Goal: Information Seeking & Learning: Learn about a topic

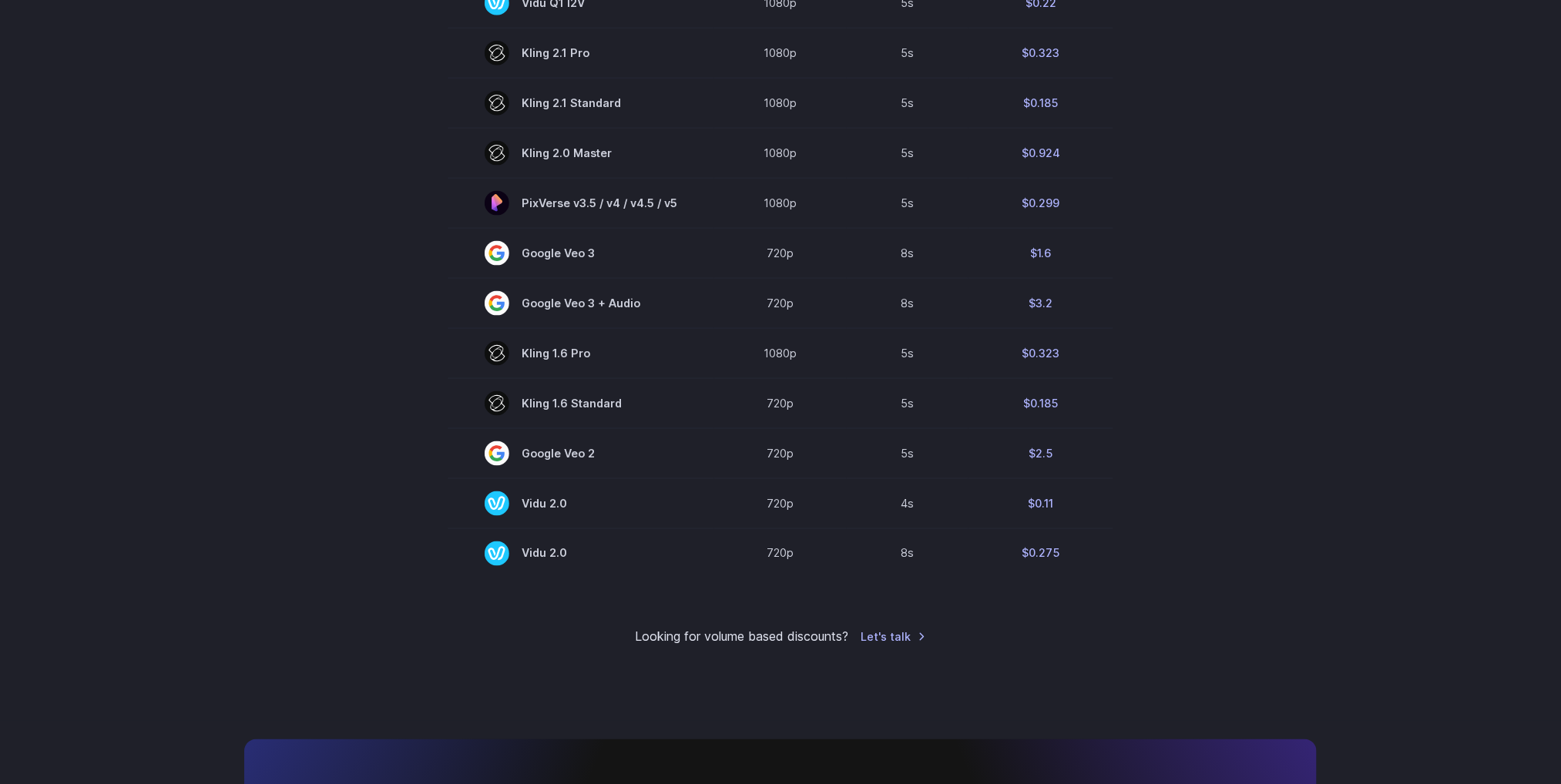
click at [1289, 503] on section "Model Resolution Duration Price / Video MiniMax Hailuo 02 768p 10s $0.56 MiniMa…" at bounding box center [780, 31] width 1073 height 1094
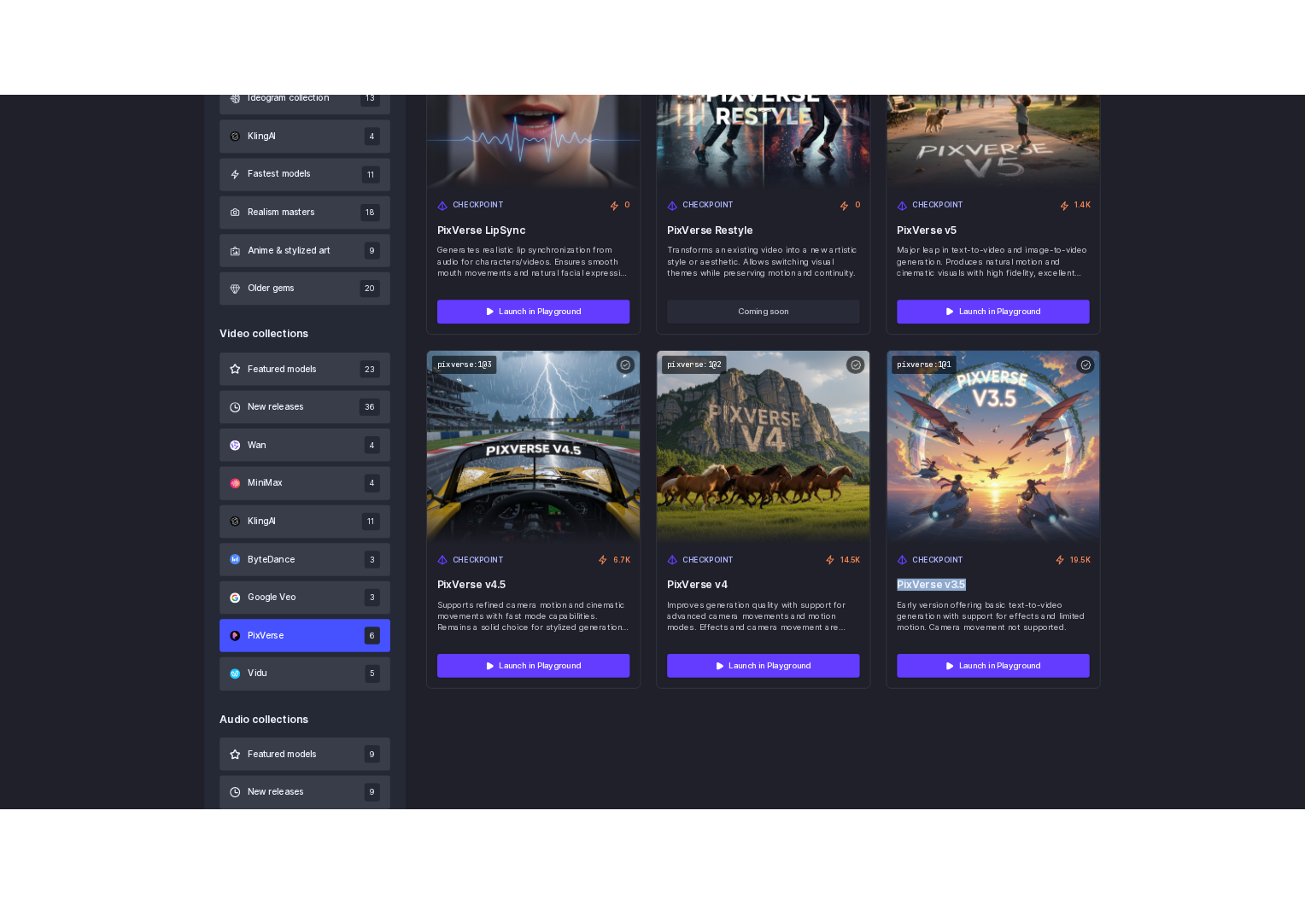
scroll to position [776, 0]
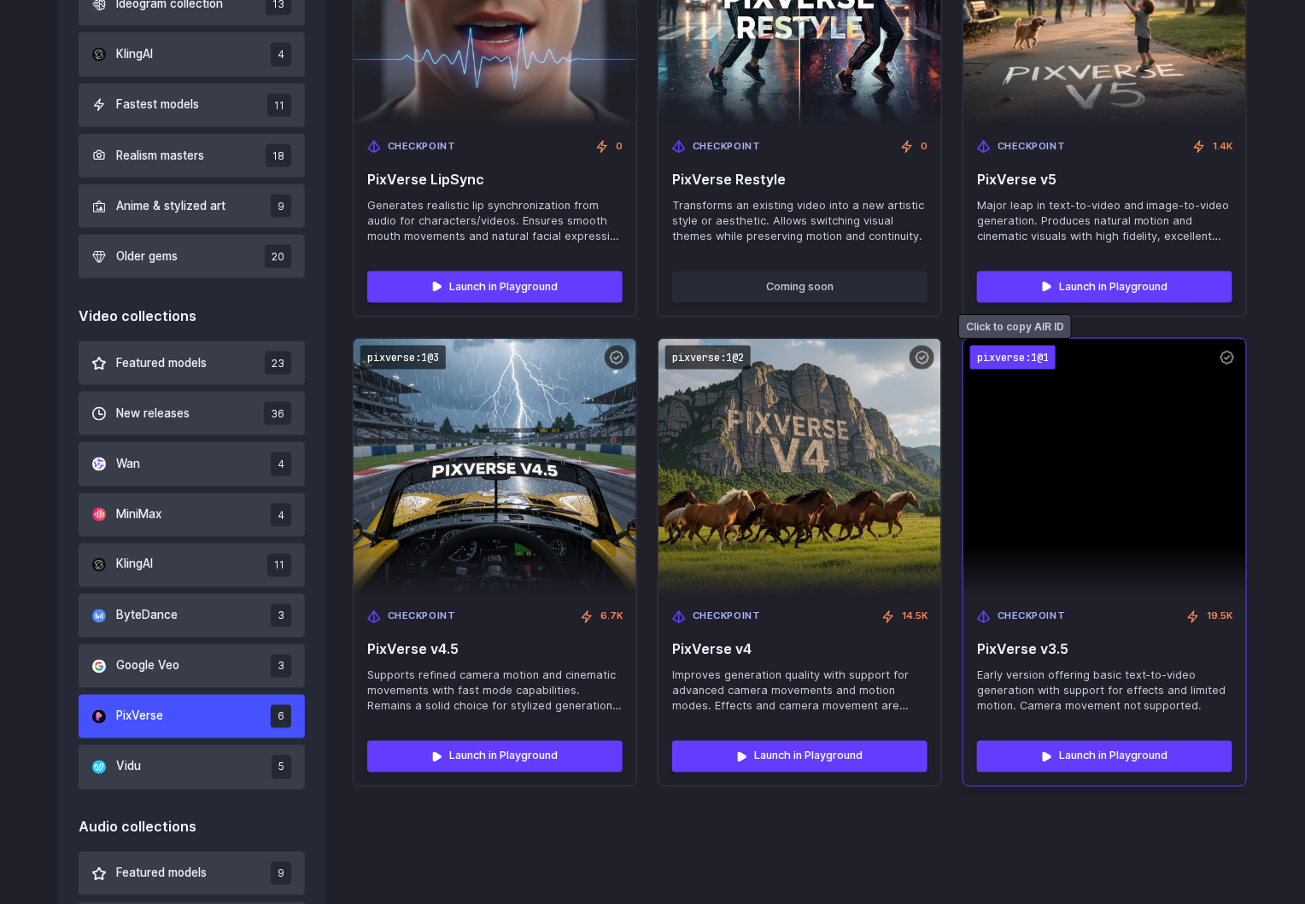
click at [1033, 351] on code "pixverse:1@1" at bounding box center [1012, 358] width 85 height 25
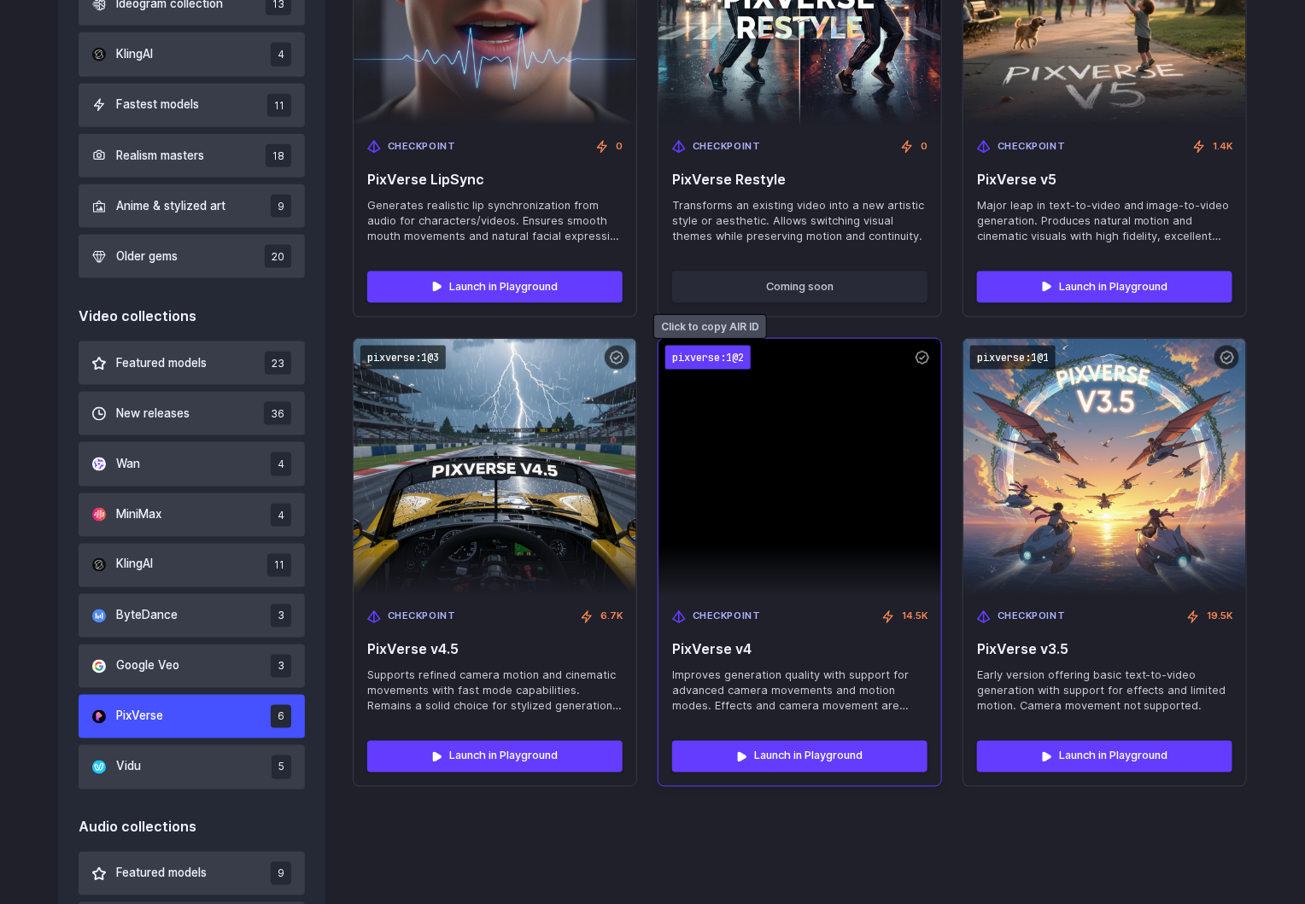
click at [702, 365] on code "pixverse:1@2" at bounding box center [707, 358] width 85 height 25
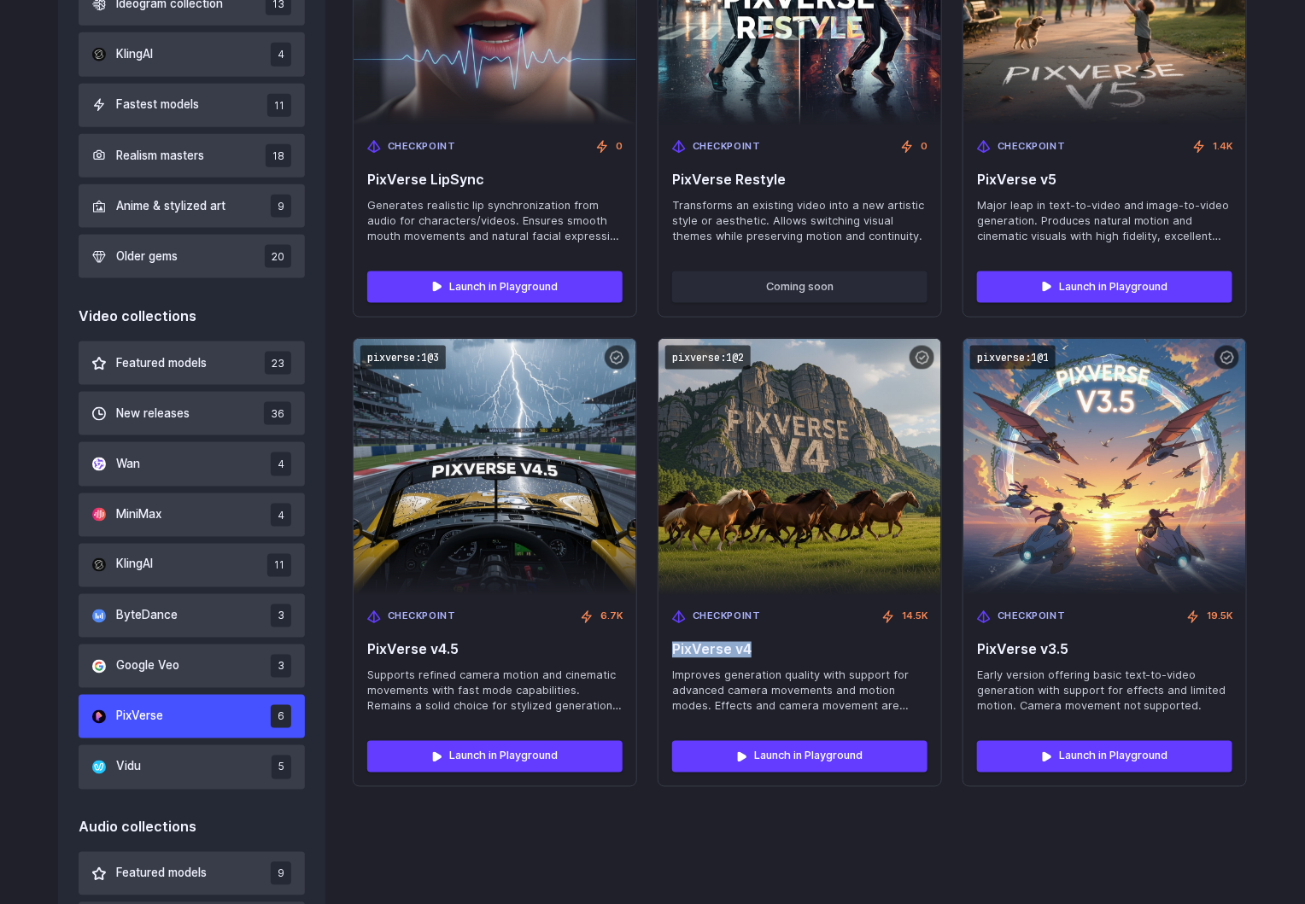
drag, startPoint x: 763, startPoint y: 643, endPoint x: 652, endPoint y: 653, distance: 112.3
click at [652, 653] on div "pixverse:lipsync@1 Checkpoint 0 PixVerse LipSync Generates realistic lip synchr…" at bounding box center [800, 328] width 894 height 920
copy span "PixVerse v4"
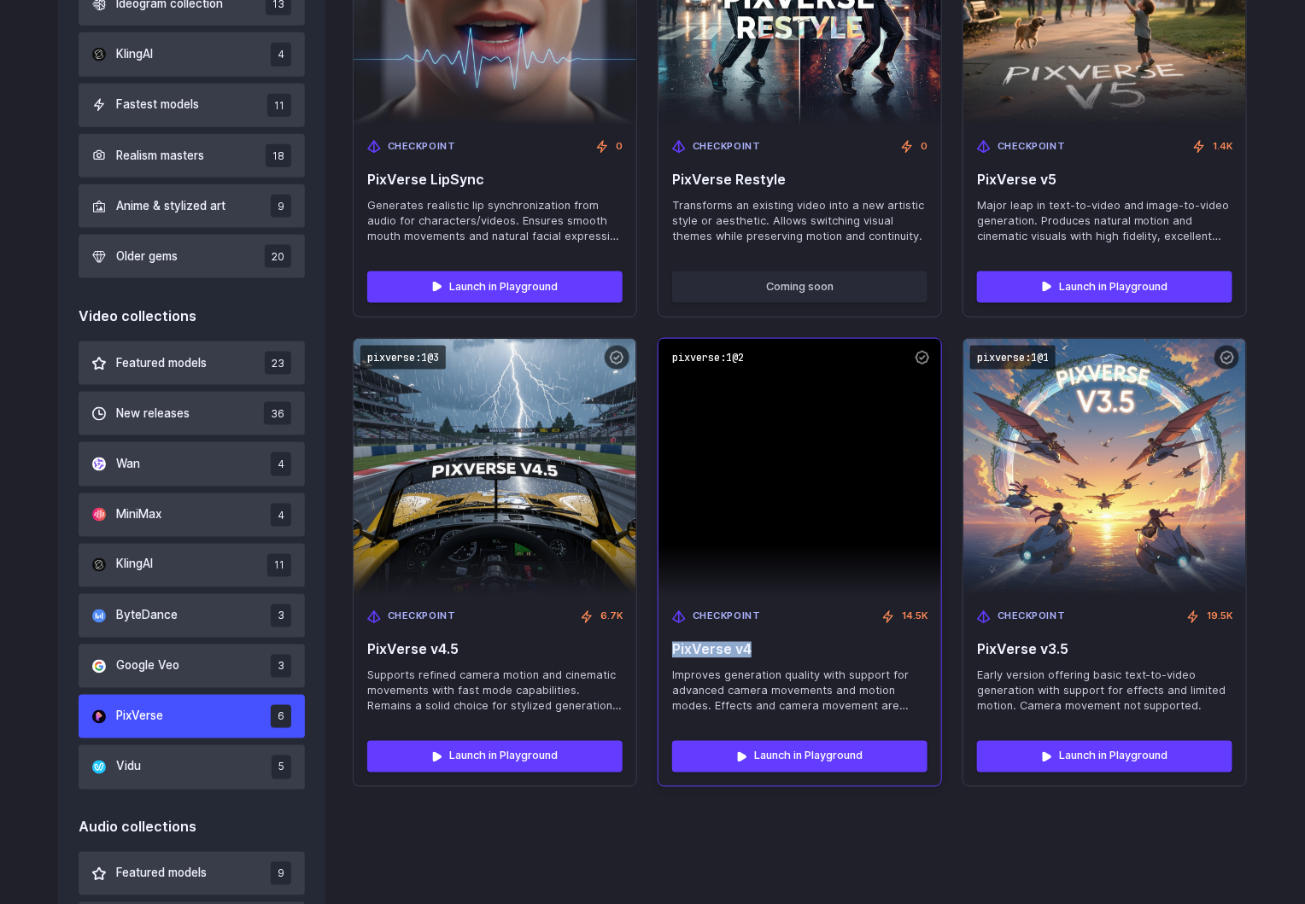
copy span "PixVerse v4"
